Goal: Task Accomplishment & Management: Manage account settings

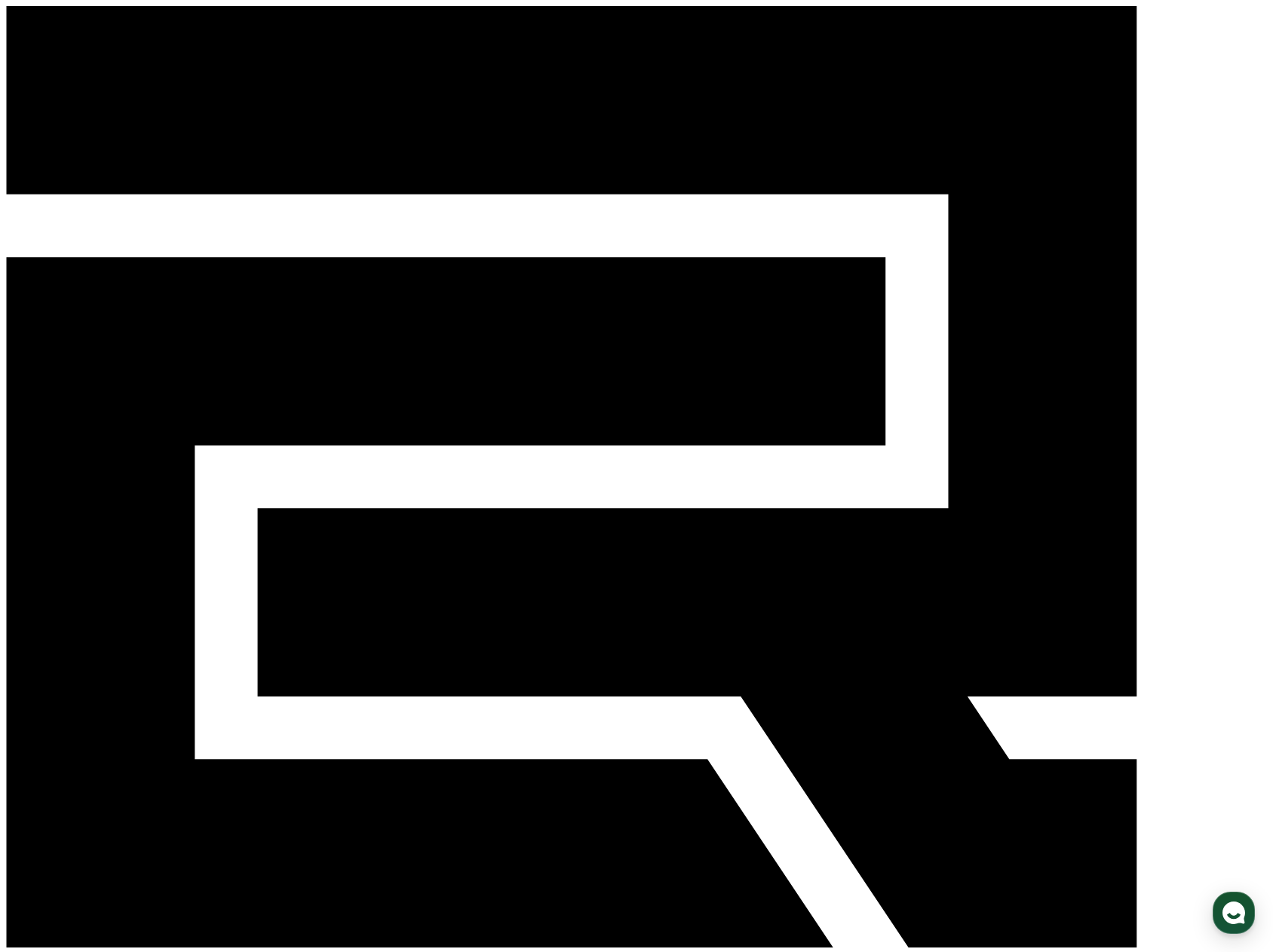
drag, startPoint x: 0, startPoint y: 0, endPoint x: 534, endPoint y: 132, distance: 550.1
type input "**********"
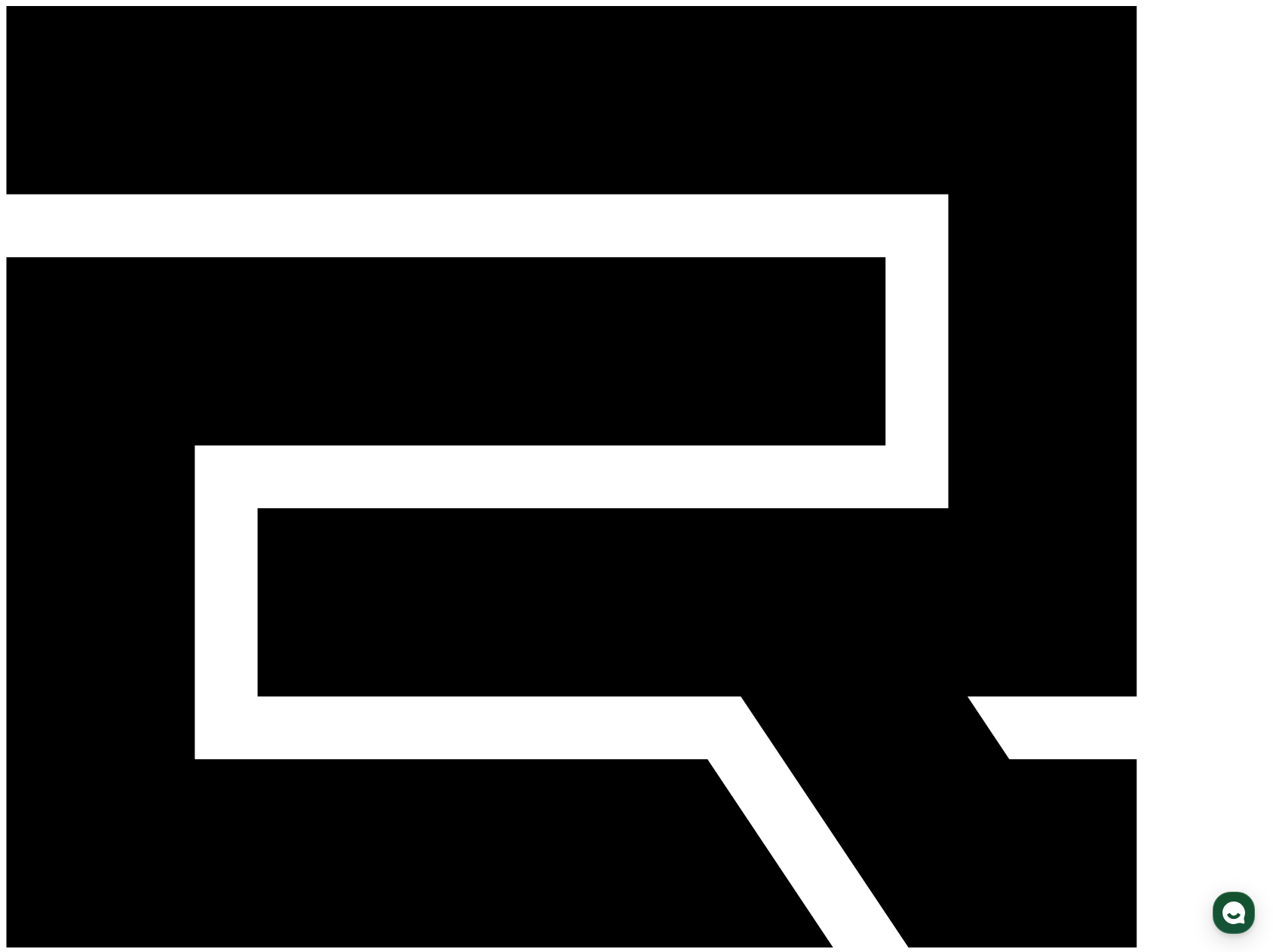
select select "**********"
